Goal: Task Accomplishment & Management: Manage account settings

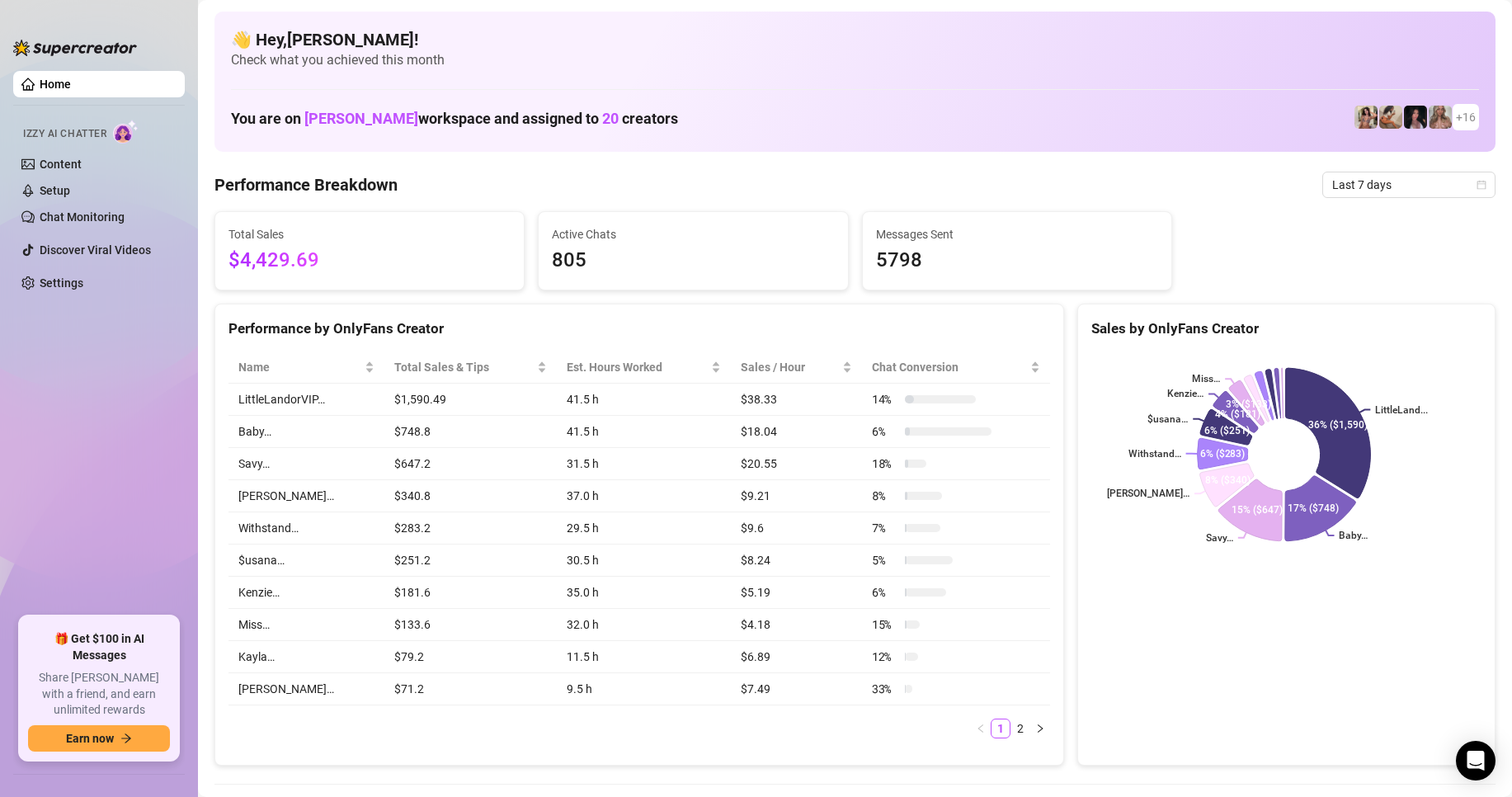
click at [1373, 640] on div "Sales by OnlyFans Creator LittleLand... Baby… Savy… [PERSON_NAME]… Withstand… $…" at bounding box center [1287, 535] width 418 height 463
click at [1336, 185] on span "Last 7 days" at bounding box center [1409, 185] width 153 height 25
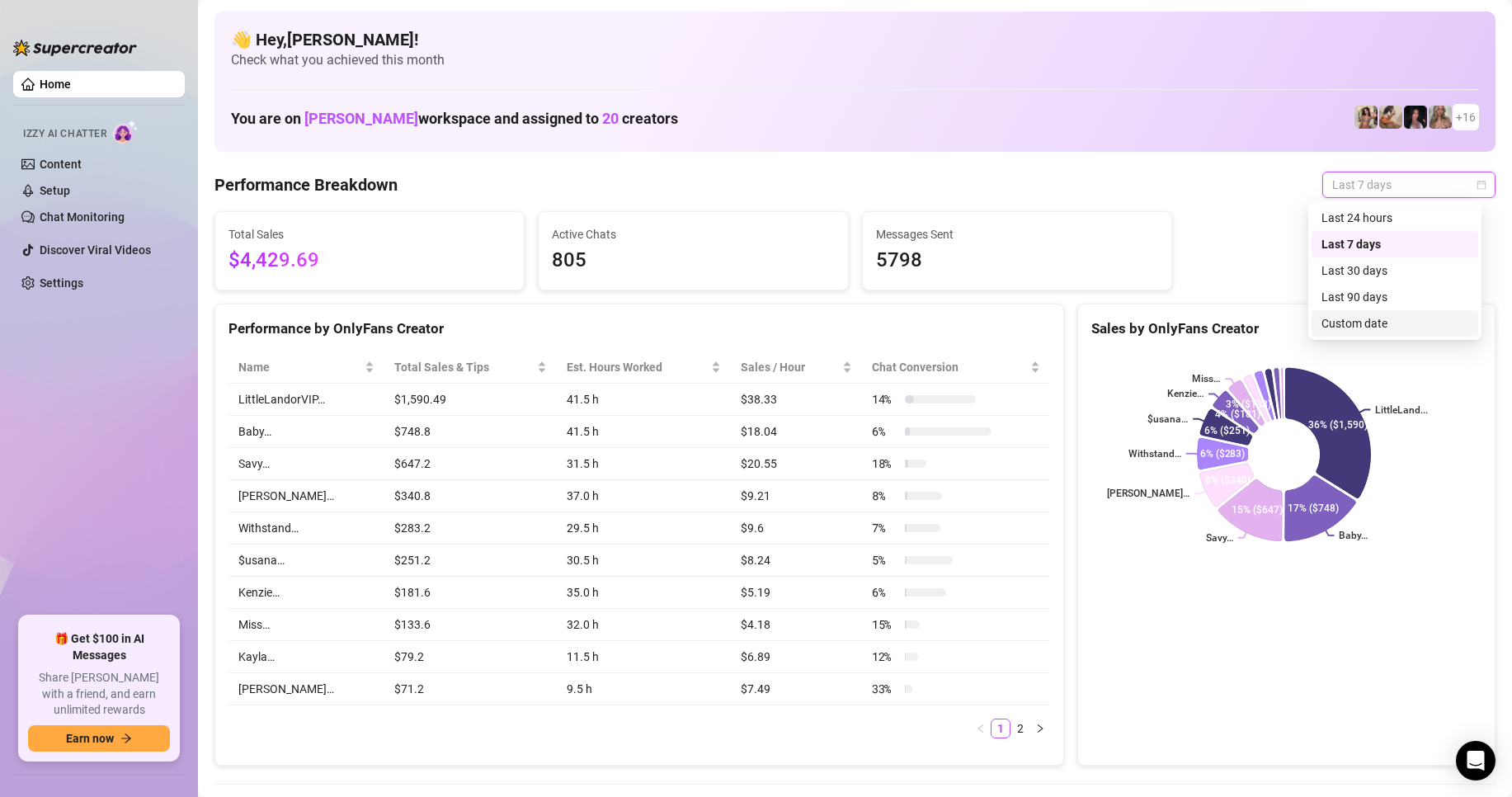
click at [1350, 327] on div "Custom date" at bounding box center [1396, 323] width 147 height 18
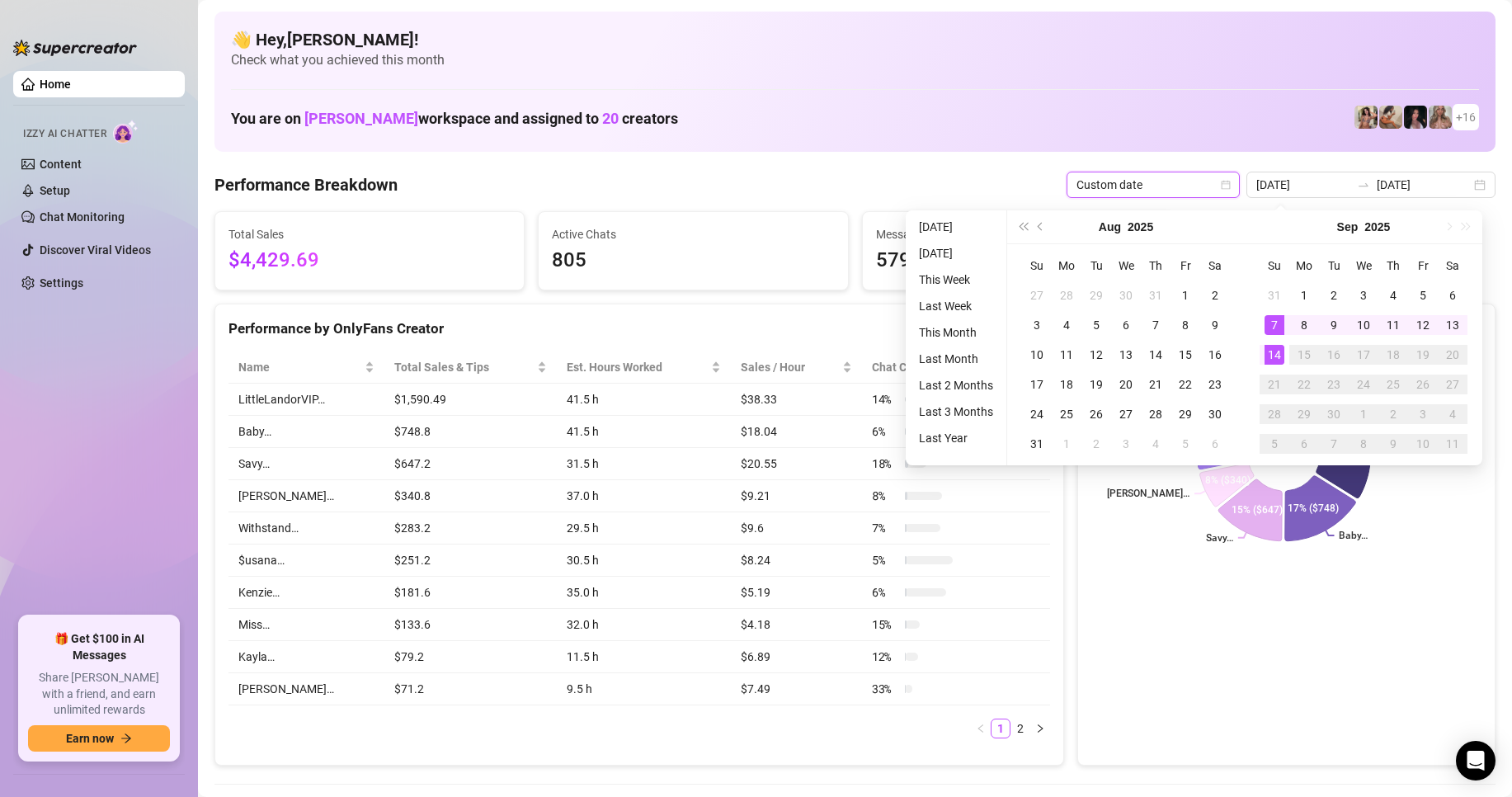
type input "[DATE]"
click at [1283, 353] on div "14" at bounding box center [1275, 354] width 19 height 19
click at [1282, 353] on div "14" at bounding box center [1275, 354] width 19 height 19
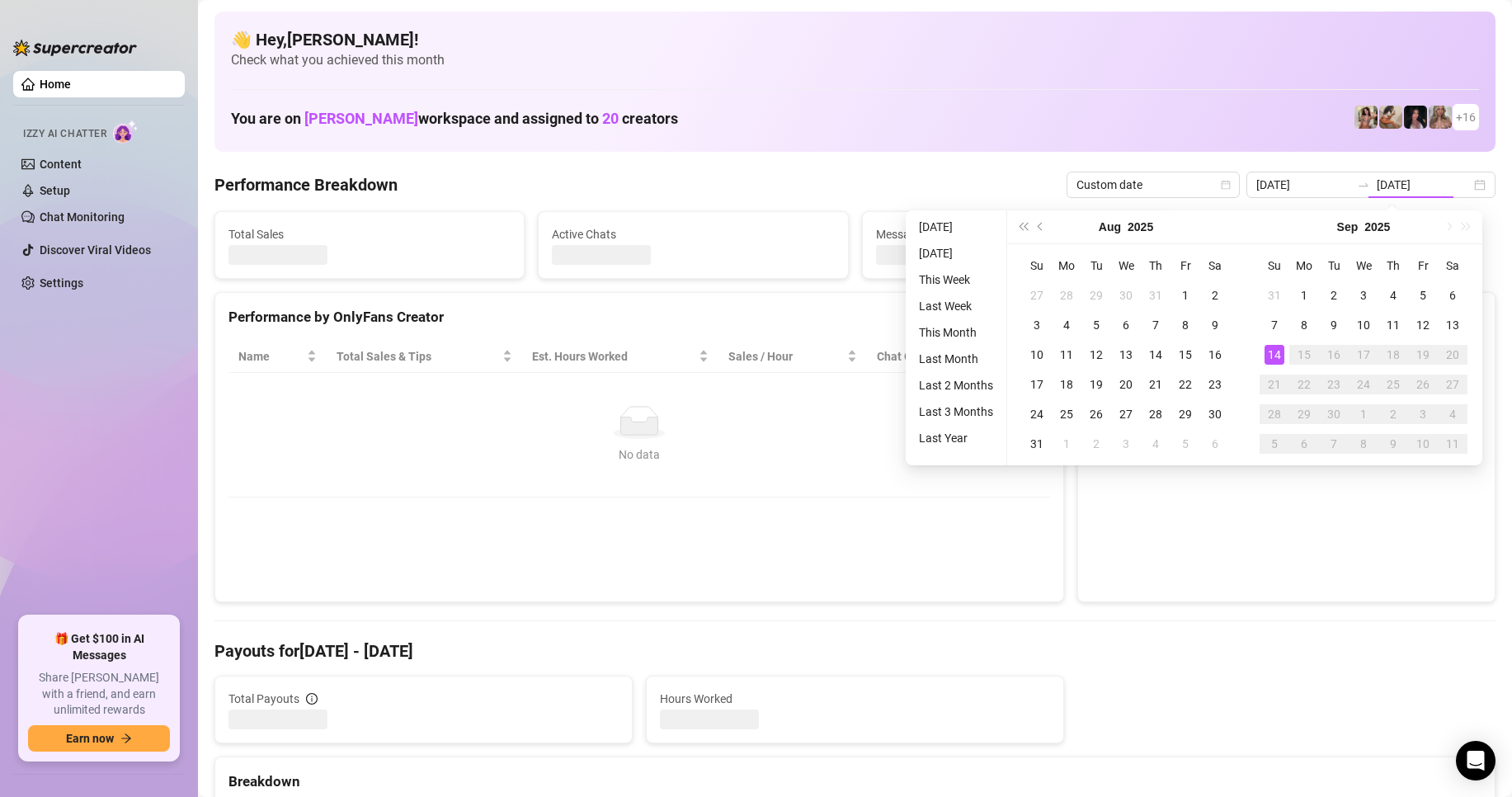
type input "[DATE]"
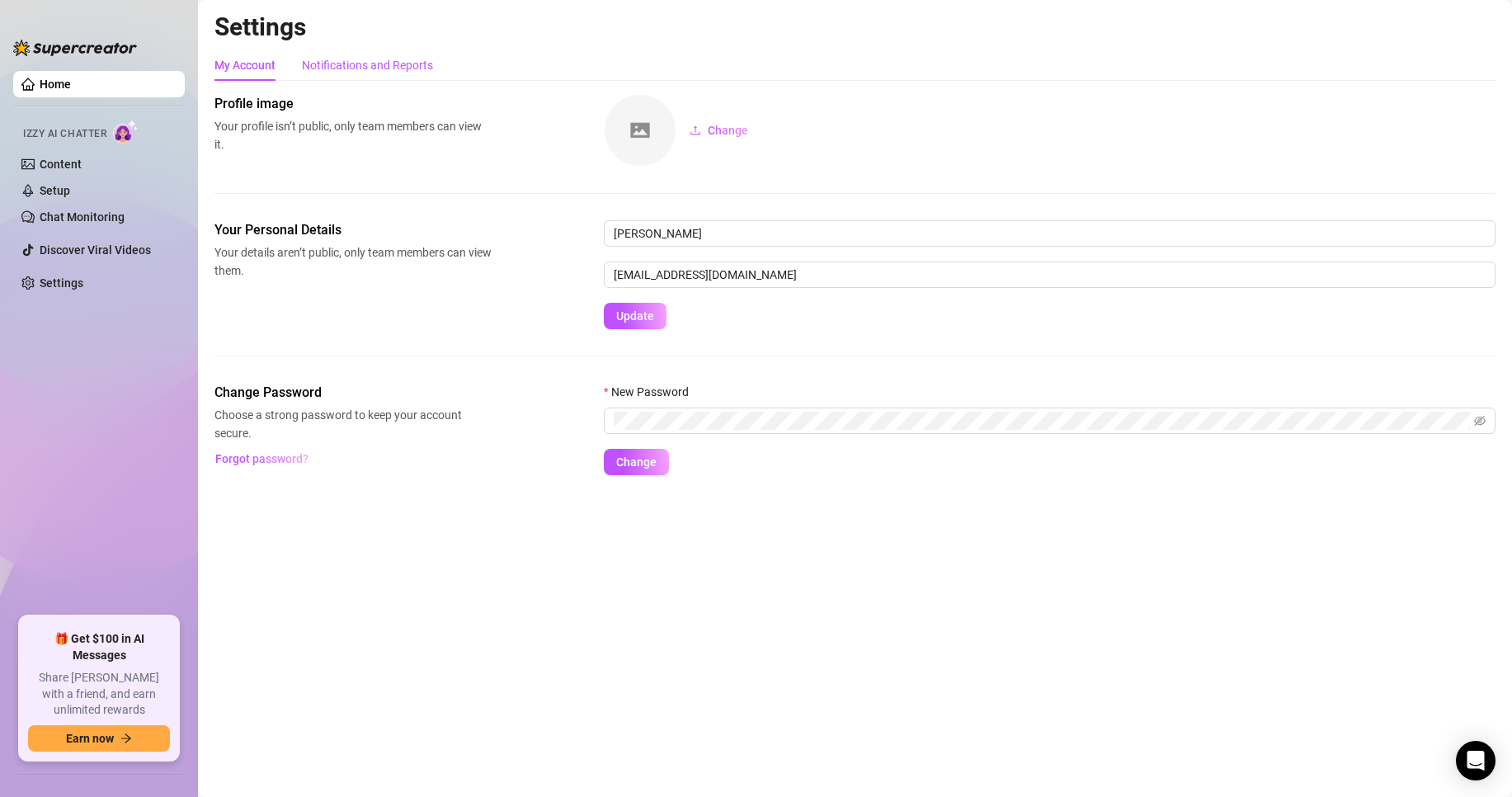
click at [357, 73] on div "Notifications and Reports" at bounding box center [367, 65] width 131 height 18
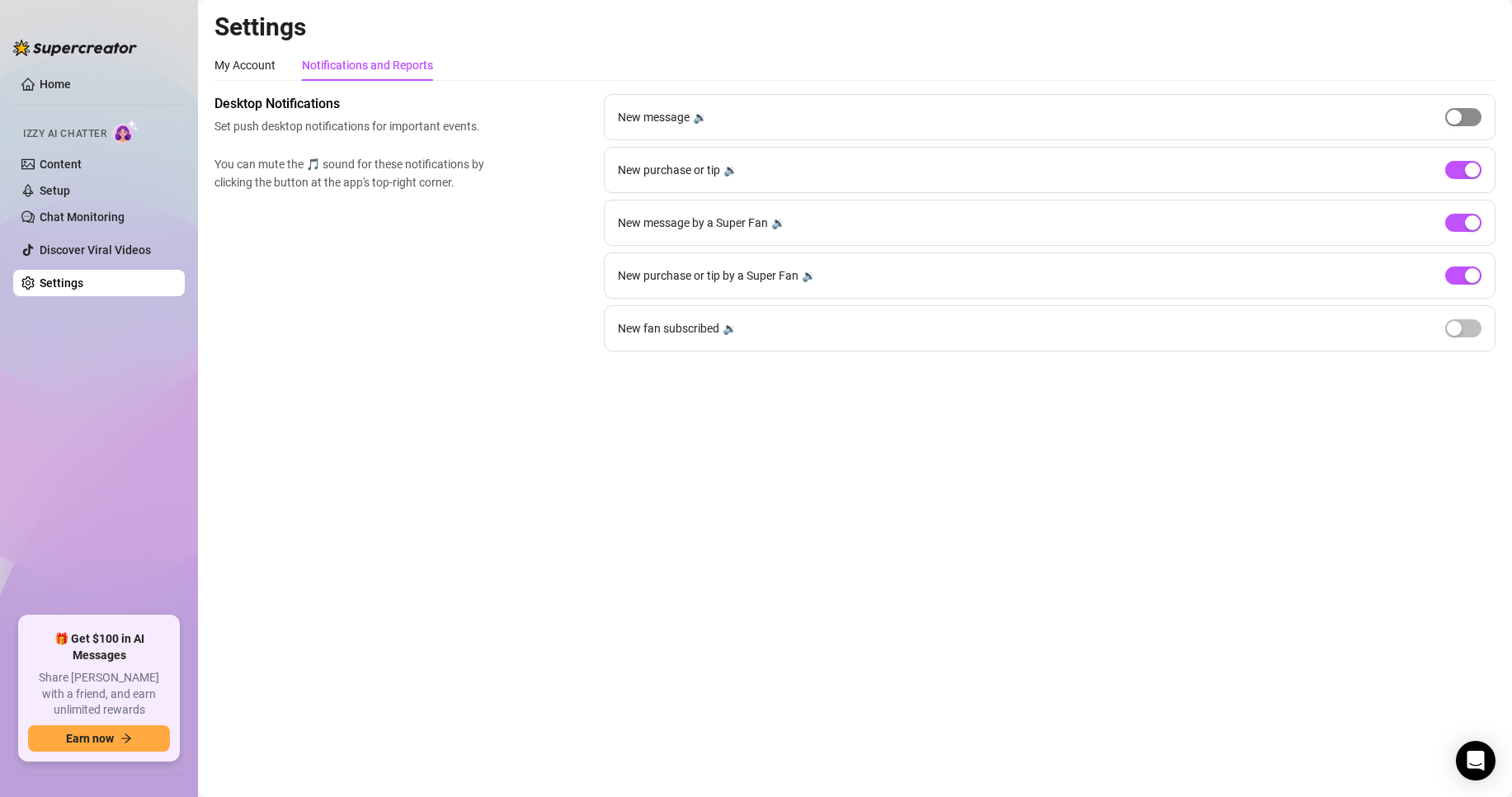
click at [1471, 114] on span "button" at bounding box center [1463, 117] width 36 height 18
click at [1463, 119] on span "button" at bounding box center [1463, 117] width 36 height 18
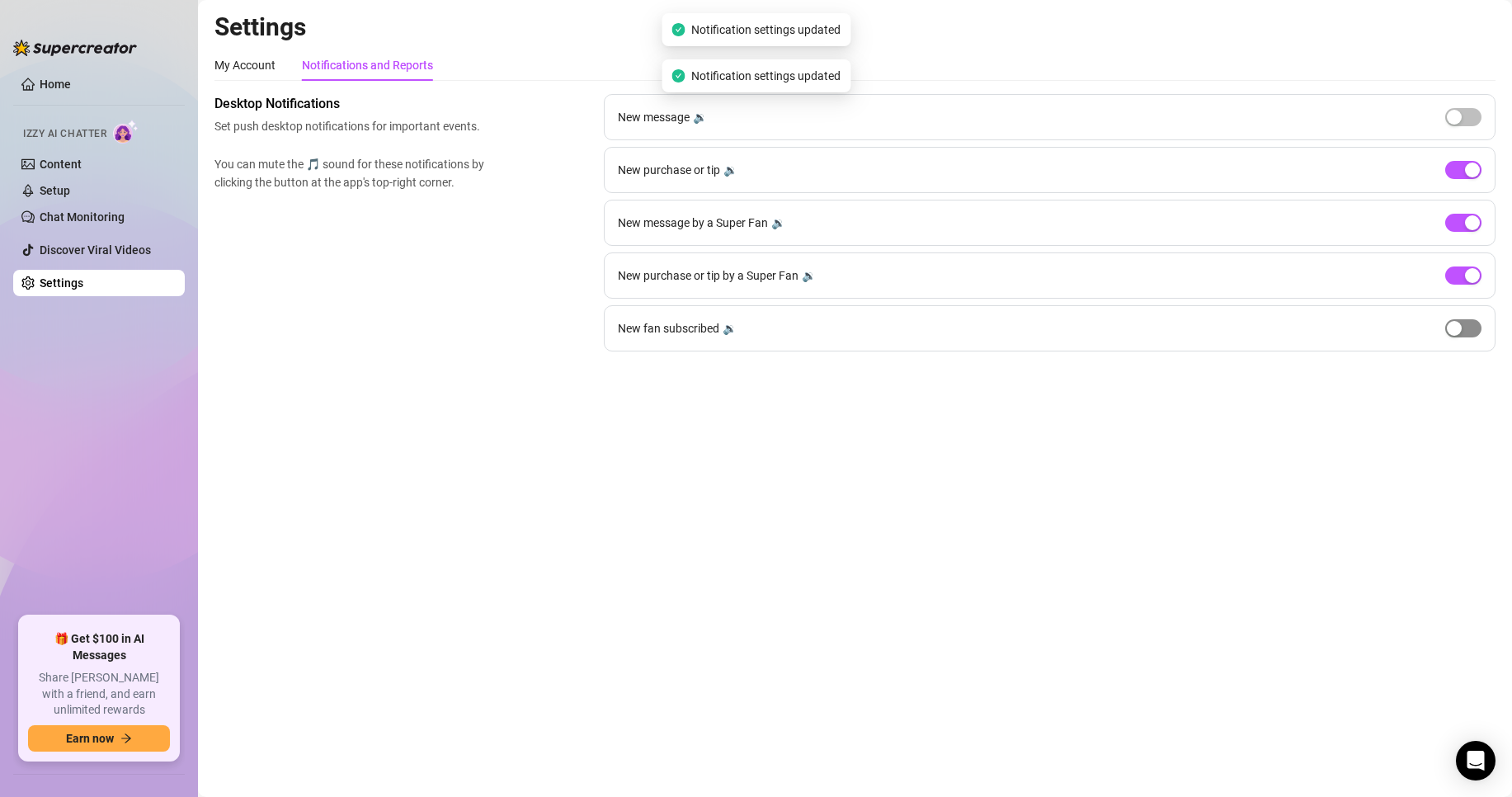
click at [1462, 324] on div "button" at bounding box center [1454, 327] width 15 height 15
click at [1464, 329] on button "button" at bounding box center [1463, 328] width 36 height 18
